Goal: Check status

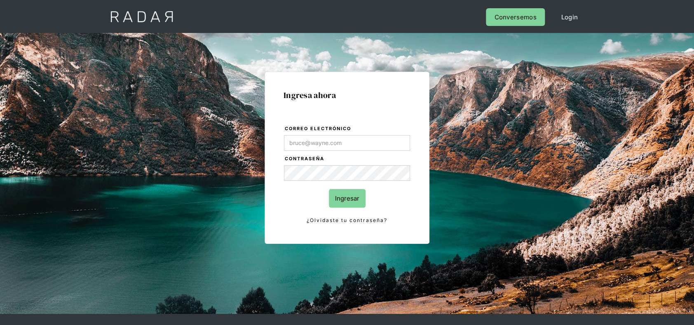
type input "Franco.Ridner@remitee.com"
click at [348, 196] on input "Ingresar" at bounding box center [347, 198] width 37 height 19
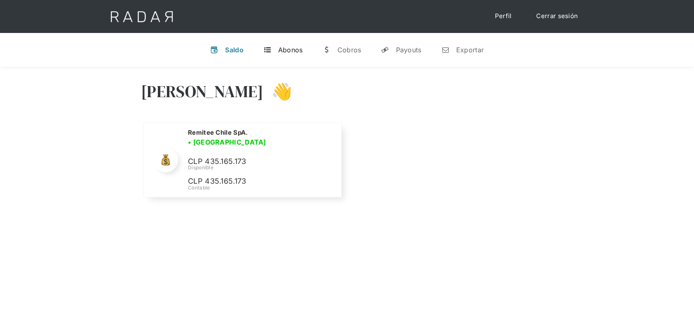
click at [287, 48] on div "Abonos" at bounding box center [290, 50] width 25 height 8
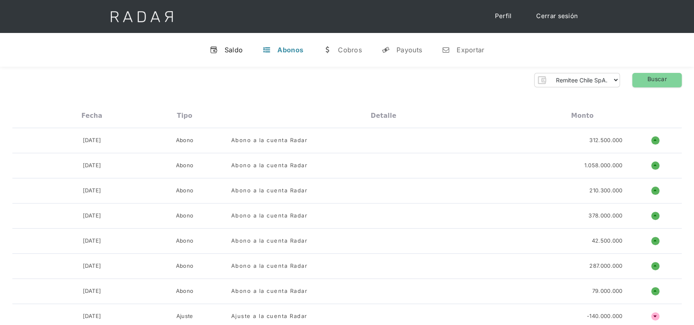
click at [226, 49] on div "Saldo" at bounding box center [233, 50] width 19 height 8
